Goal: Task Accomplishment & Management: Manage account settings

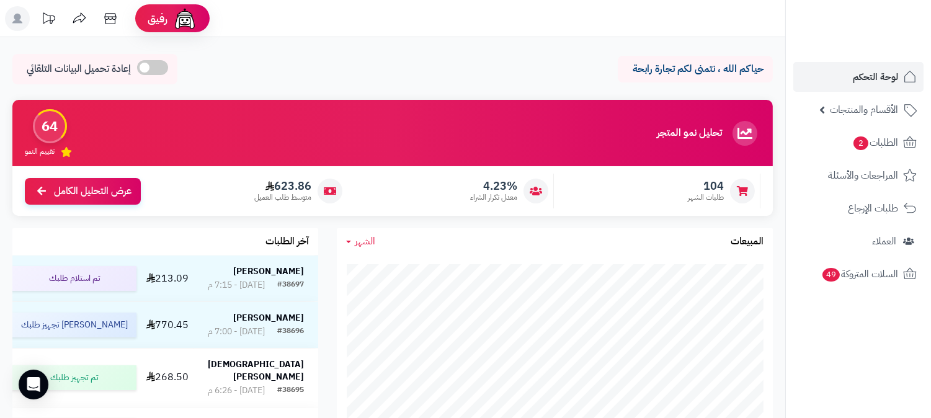
click at [21, 19] on rect at bounding box center [17, 18] width 25 height 25
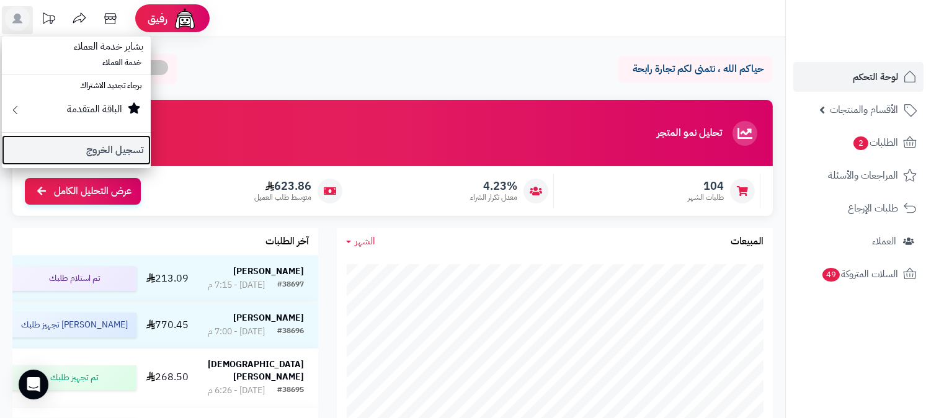
click at [128, 145] on link "تسجيل الخروج" at bounding box center [76, 150] width 149 height 30
